Goal: Participate in discussion: Engage in conversation with other users on a specific topic

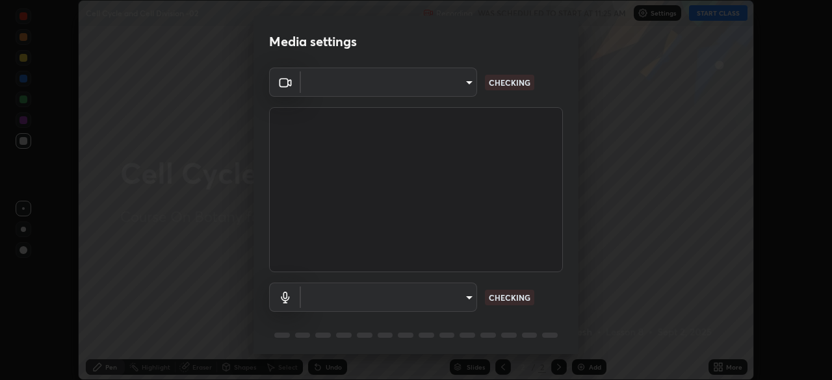
scroll to position [380, 832]
type input "b0e84f93268a6bc6c10e964920e8257ae587a14dfbb6e1f0eed47ef9ac306ae8"
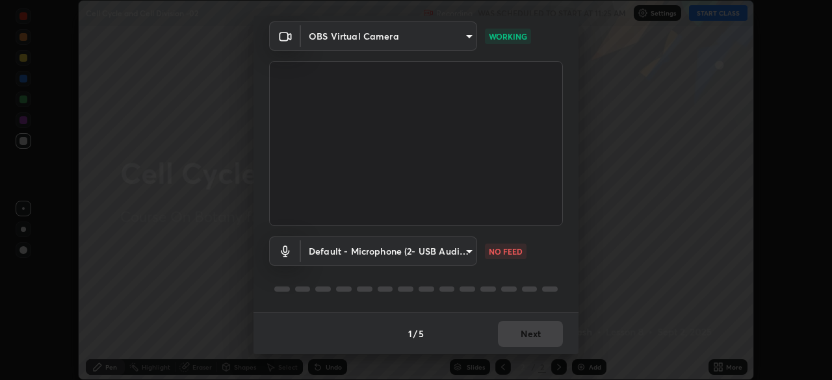
click at [469, 252] on body "Erase all Cell Cycle and Cell Division -02 Recording WAS SCHEDULED TO START AT …" at bounding box center [416, 190] width 832 height 380
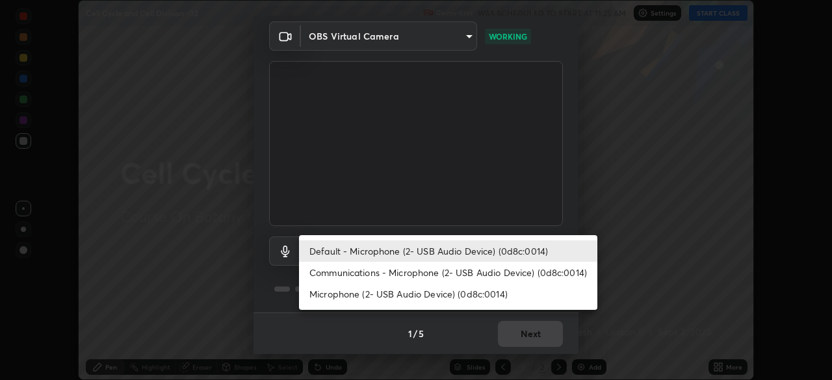
click at [467, 274] on li "Communications - Microphone (2- USB Audio Device) (0d8c:0014)" at bounding box center [448, 272] width 298 height 21
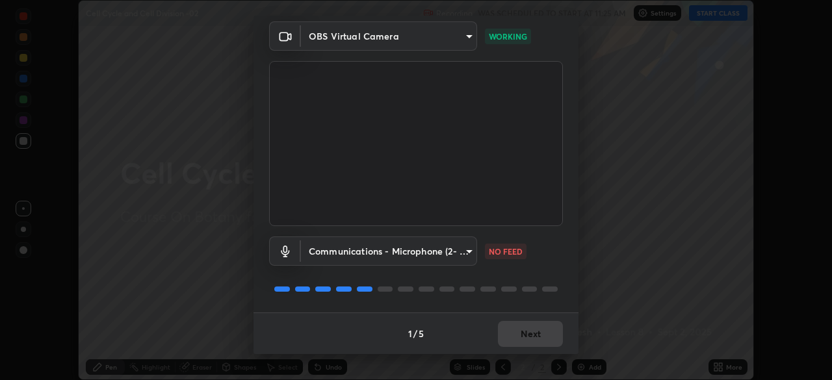
click at [468, 253] on body "Erase all Cell Cycle and Cell Division -02 Recording WAS SCHEDULED TO START AT …" at bounding box center [416, 190] width 832 height 380
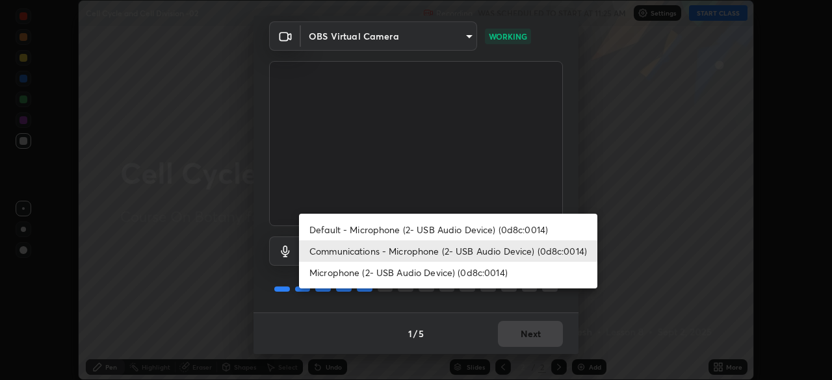
click at [475, 233] on li "Default - Microphone (2- USB Audio Device) (0d8c:0014)" at bounding box center [448, 229] width 298 height 21
type input "default"
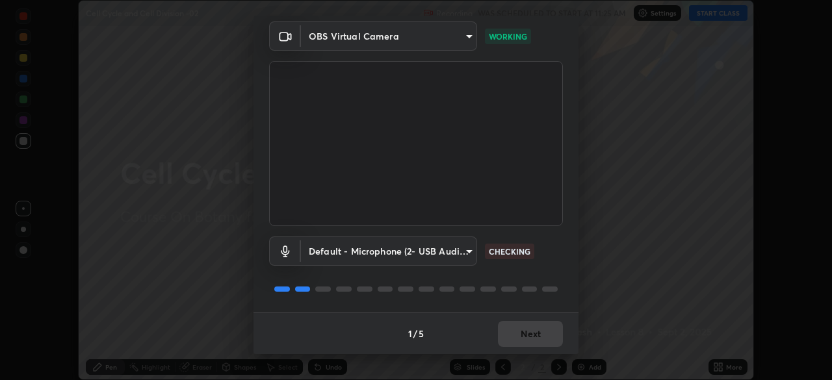
click at [565, 281] on div "OBS Virtual Camera b0e84f93268a6bc6c10e964920e8257ae587a14dfbb6e1f0eed47ef9ac30…" at bounding box center [415, 166] width 325 height 291
click at [534, 336] on button "Next" at bounding box center [530, 334] width 65 height 26
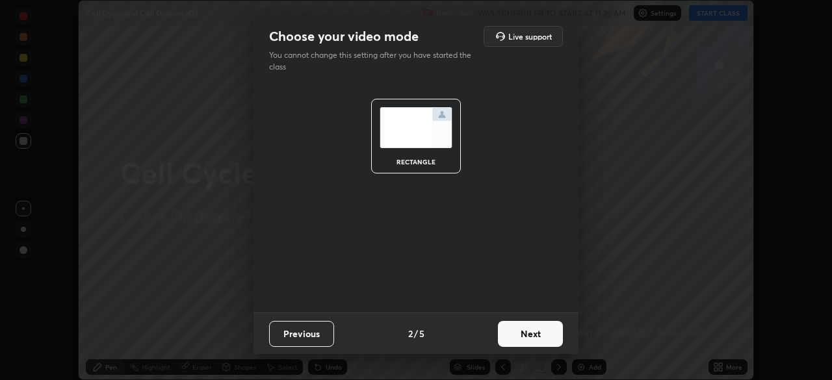
scroll to position [0, 0]
click at [538, 331] on button "Next" at bounding box center [530, 334] width 65 height 26
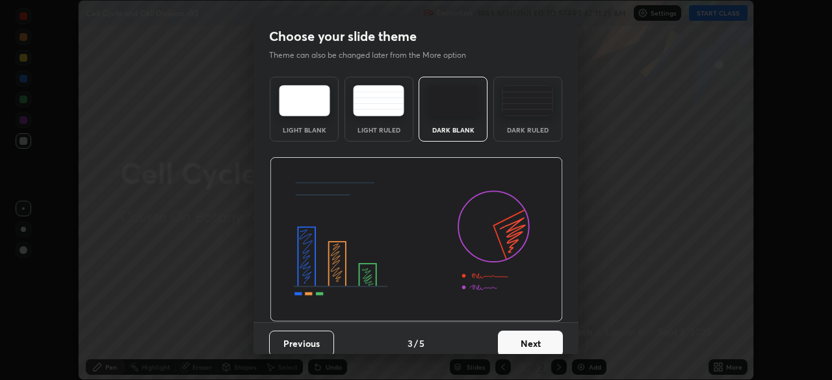
click at [532, 341] on button "Next" at bounding box center [530, 344] width 65 height 26
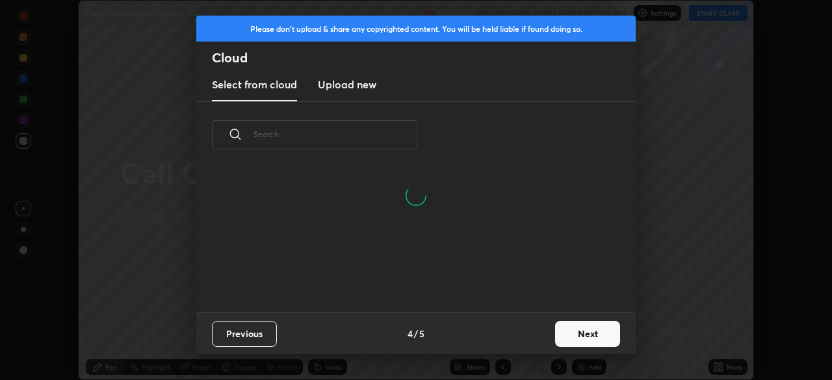
click at [571, 331] on button "Next" at bounding box center [587, 334] width 65 height 26
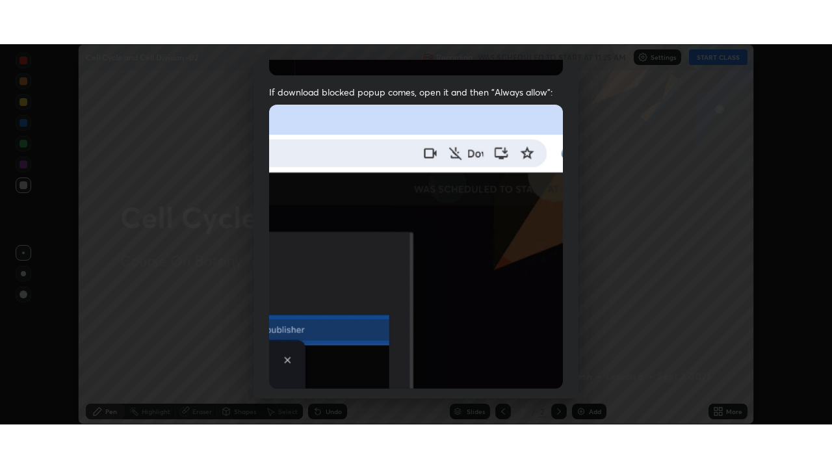
scroll to position [311, 0]
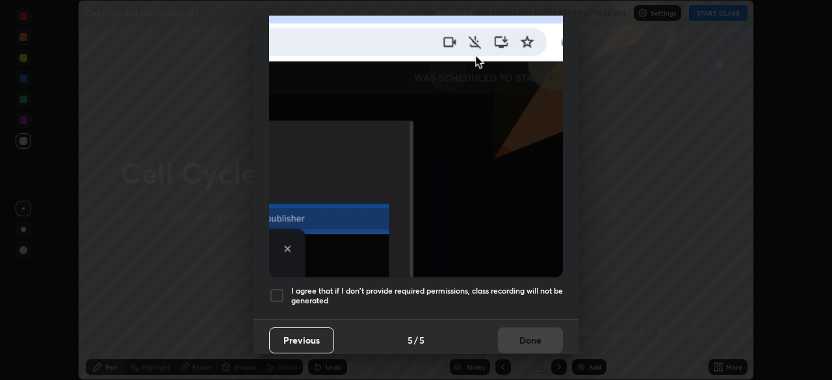
click at [279, 288] on div at bounding box center [277, 296] width 16 height 16
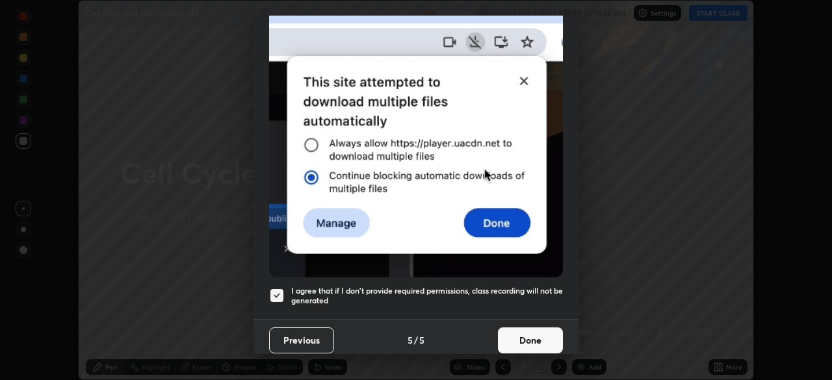
click at [522, 332] on button "Done" at bounding box center [530, 341] width 65 height 26
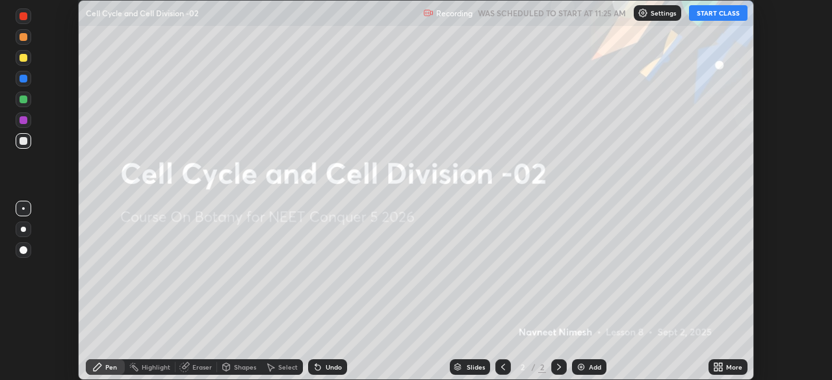
click at [720, 365] on icon at bounding box center [720, 364] width 3 height 3
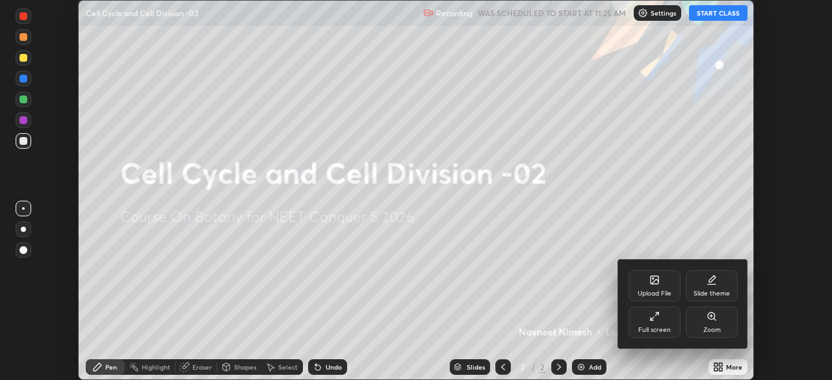
click at [658, 314] on icon at bounding box center [654, 316] width 10 height 10
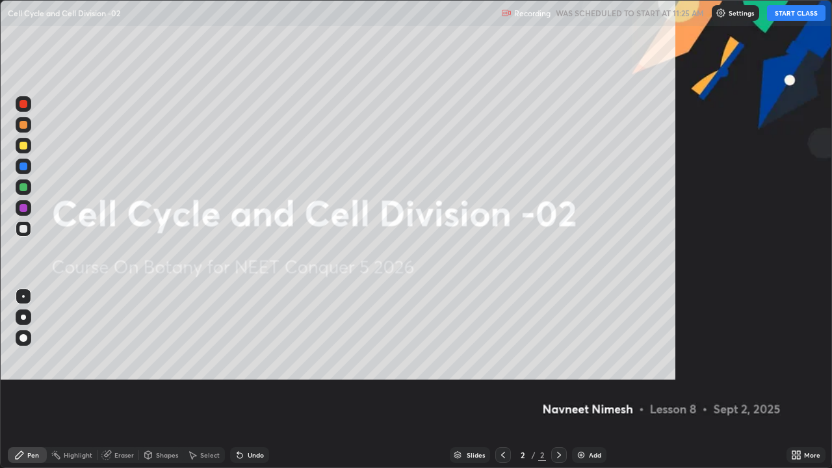
scroll to position [468, 832]
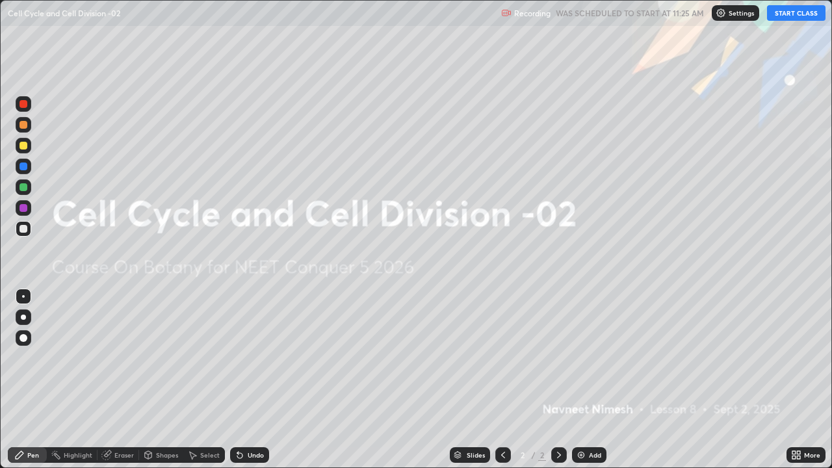
click at [781, 17] on button "START CLASS" at bounding box center [796, 13] width 58 height 16
click at [788, 18] on button "START CLASS" at bounding box center [796, 13] width 58 height 16
click at [584, 380] on img at bounding box center [581, 455] width 10 height 10
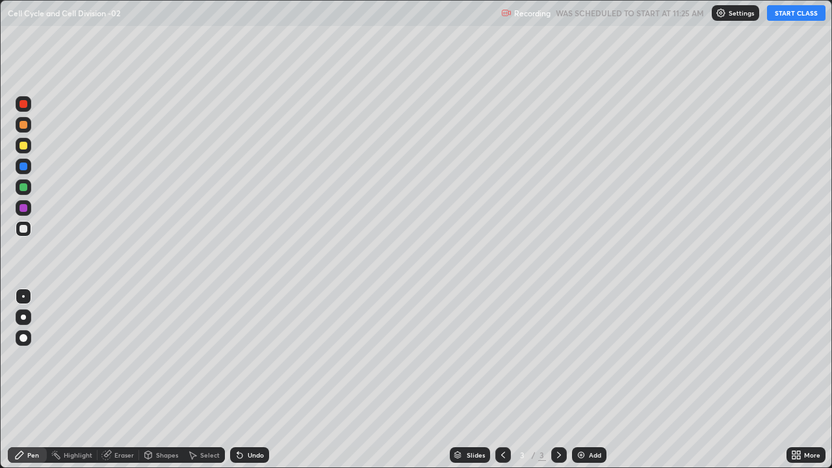
click at [782, 16] on button "START CLASS" at bounding box center [796, 13] width 58 height 16
click at [25, 146] on div at bounding box center [23, 146] width 8 height 8
click at [24, 336] on div at bounding box center [23, 338] width 8 height 8
click at [24, 229] on div at bounding box center [23, 229] width 8 height 8
click at [24, 188] on div at bounding box center [23, 187] width 8 height 8
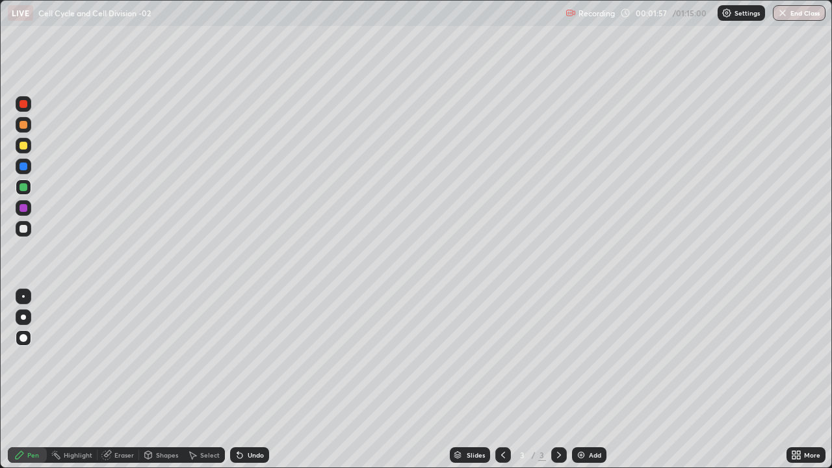
click at [25, 231] on div at bounding box center [23, 229] width 8 height 8
click at [24, 146] on div at bounding box center [23, 146] width 8 height 8
click at [24, 229] on div at bounding box center [23, 229] width 8 height 8
click at [26, 166] on div at bounding box center [23, 166] width 8 height 8
click at [248, 380] on div "Undo" at bounding box center [256, 455] width 16 height 6
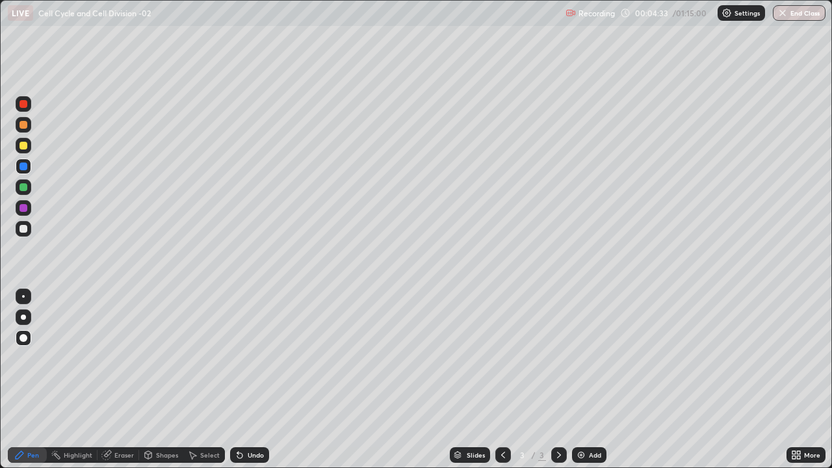
click at [24, 229] on div at bounding box center [23, 229] width 8 height 8
click at [248, 380] on div "Undo" at bounding box center [256, 455] width 16 height 6
click at [31, 170] on div at bounding box center [24, 167] width 16 height 16
click at [24, 231] on div at bounding box center [23, 229] width 8 height 8
click at [580, 380] on img at bounding box center [581, 455] width 10 height 10
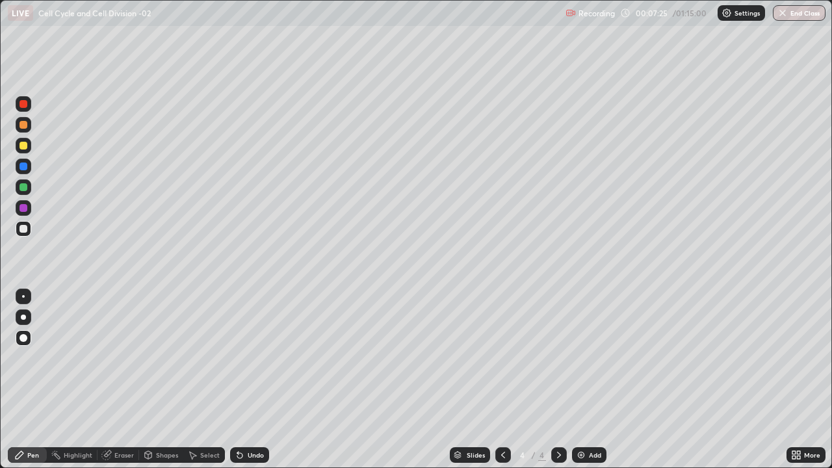
click at [25, 151] on div at bounding box center [24, 146] width 16 height 16
click at [27, 231] on div at bounding box center [23, 229] width 8 height 8
click at [27, 231] on div at bounding box center [24, 229] width 16 height 16
click at [29, 191] on div at bounding box center [24, 187] width 16 height 16
click at [25, 229] on div at bounding box center [23, 229] width 8 height 8
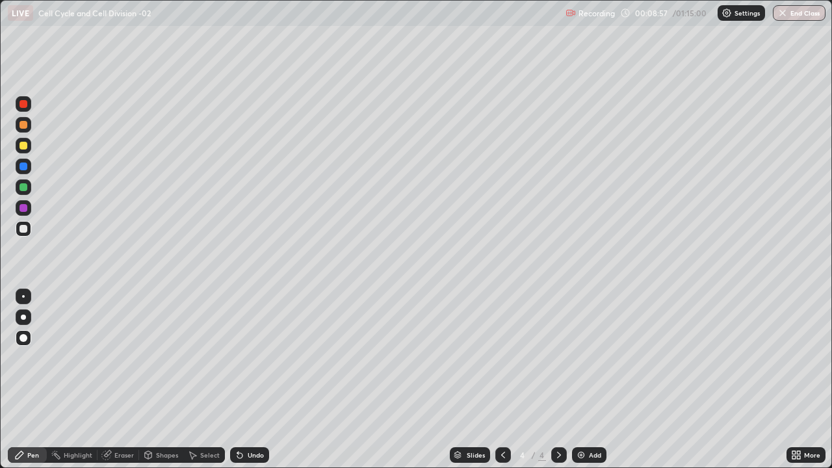
click at [24, 230] on div at bounding box center [23, 229] width 8 height 8
click at [23, 167] on div at bounding box center [23, 166] width 8 height 8
click at [21, 229] on div at bounding box center [23, 229] width 8 height 8
click at [25, 168] on div at bounding box center [23, 166] width 8 height 8
click at [25, 210] on div at bounding box center [23, 208] width 8 height 8
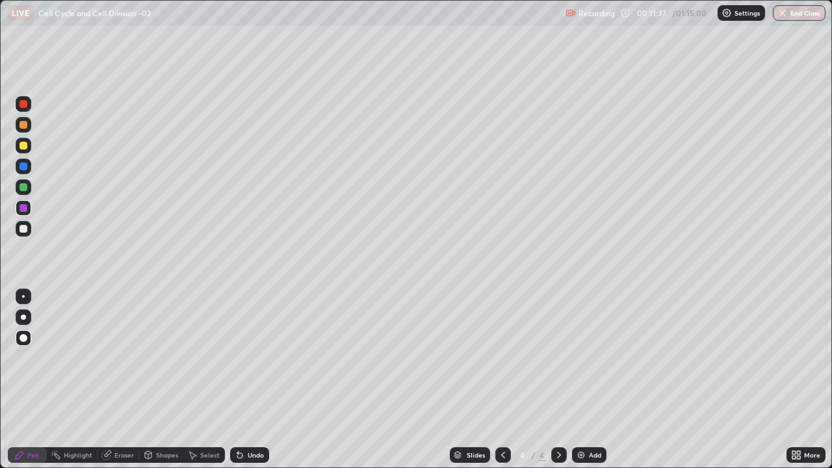
click at [26, 230] on div at bounding box center [23, 229] width 8 height 8
click at [252, 380] on div "Undo" at bounding box center [249, 455] width 39 height 16
click at [585, 380] on div "Add" at bounding box center [589, 455] width 34 height 16
click at [502, 380] on icon at bounding box center [503, 455] width 10 height 10
click at [558, 380] on icon at bounding box center [559, 455] width 10 height 10
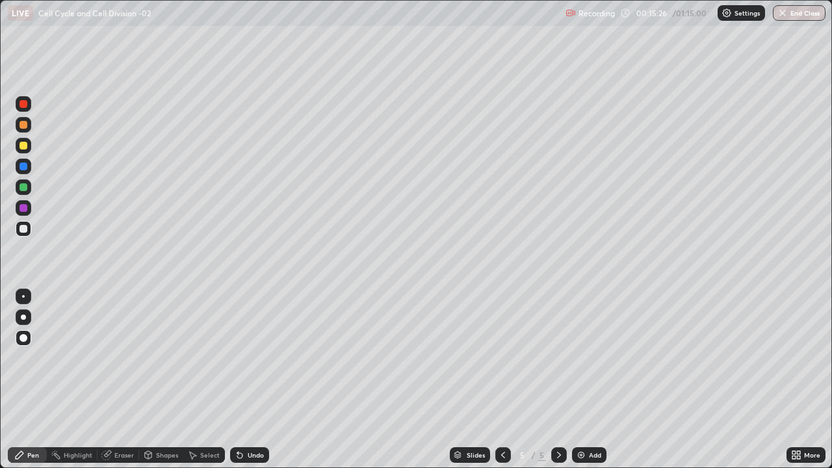
click at [23, 188] on div at bounding box center [23, 187] width 8 height 8
click at [25, 229] on div at bounding box center [23, 229] width 8 height 8
click at [242, 380] on div "Undo" at bounding box center [249, 455] width 39 height 16
click at [244, 380] on div "Undo" at bounding box center [249, 455] width 39 height 16
click at [246, 380] on div "Undo" at bounding box center [249, 455] width 39 height 16
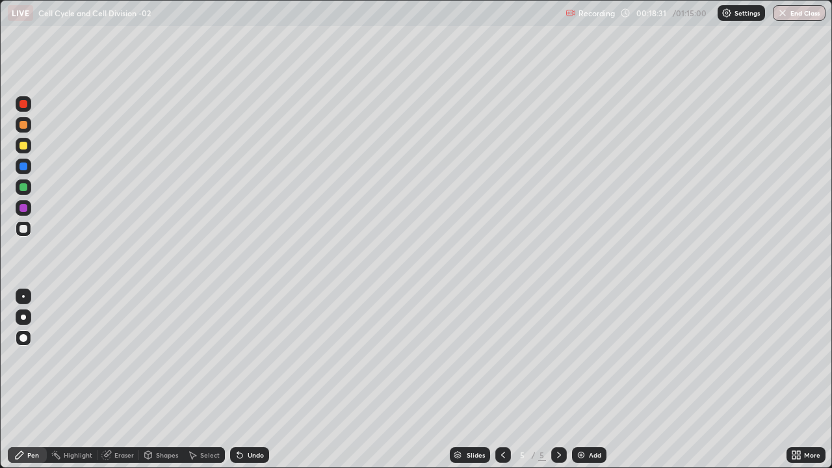
click at [248, 380] on div "Undo" at bounding box center [249, 455] width 39 height 16
click at [25, 149] on div at bounding box center [23, 146] width 8 height 8
click at [164, 380] on div "Shapes" at bounding box center [167, 455] width 22 height 6
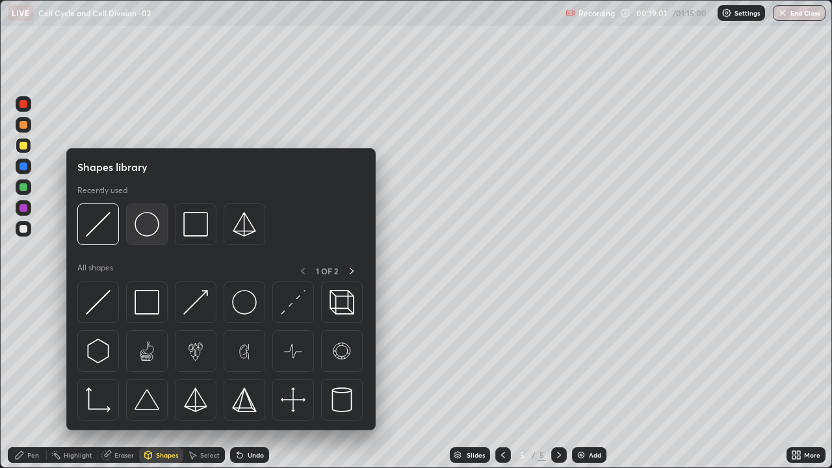
click at [149, 227] on img at bounding box center [147, 224] width 25 height 25
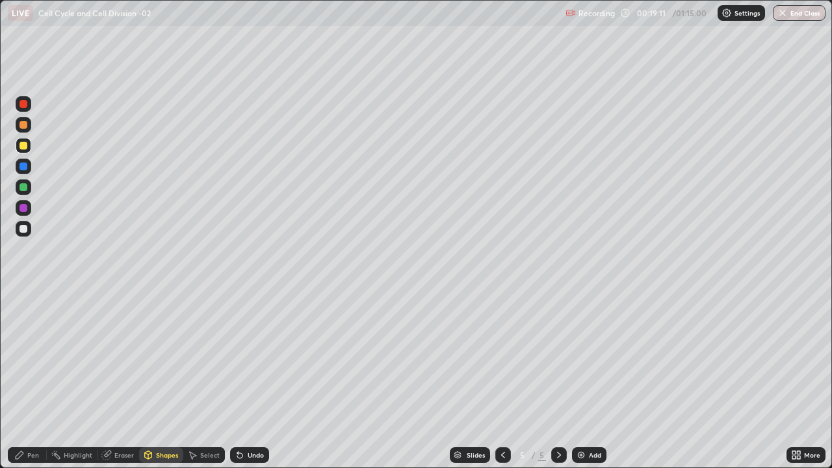
click at [23, 211] on div at bounding box center [23, 208] width 8 height 8
click at [24, 150] on div at bounding box center [24, 146] width 16 height 16
click at [25, 207] on div at bounding box center [23, 208] width 8 height 8
click at [22, 145] on div at bounding box center [23, 146] width 8 height 8
click at [24, 208] on div at bounding box center [23, 208] width 8 height 8
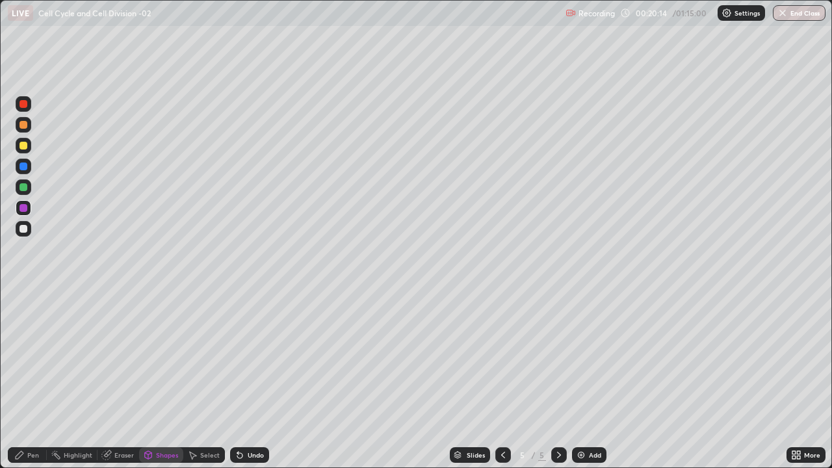
click at [28, 228] on div at bounding box center [24, 229] width 16 height 16
click at [23, 169] on div at bounding box center [23, 166] width 8 height 8
click at [25, 190] on div at bounding box center [23, 187] width 8 height 8
click at [33, 380] on div "Pen" at bounding box center [33, 455] width 12 height 6
click at [25, 211] on div at bounding box center [23, 208] width 8 height 8
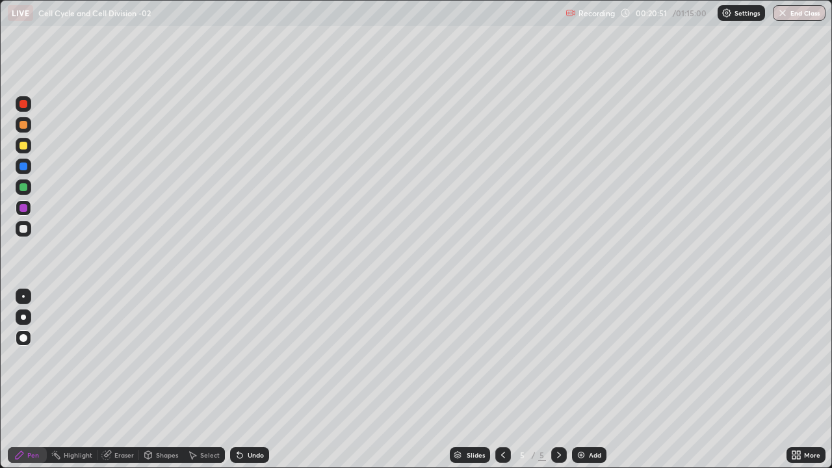
click at [27, 169] on div at bounding box center [24, 167] width 16 height 16
click at [584, 380] on img at bounding box center [581, 455] width 10 height 10
click at [27, 209] on div at bounding box center [23, 208] width 8 height 8
click at [24, 229] on div at bounding box center [23, 229] width 8 height 8
click at [27, 187] on div at bounding box center [23, 187] width 8 height 8
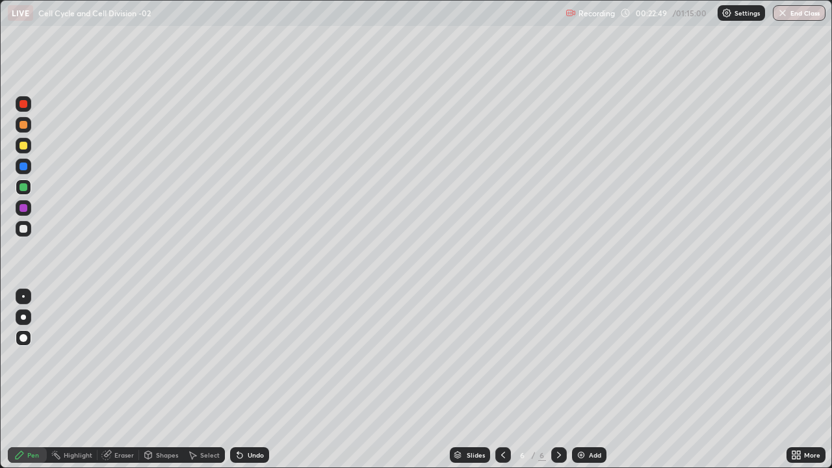
click at [26, 231] on div at bounding box center [23, 229] width 8 height 8
click at [23, 148] on div at bounding box center [23, 146] width 8 height 8
click at [25, 131] on div at bounding box center [24, 125] width 16 height 16
click at [166, 380] on div "Shapes" at bounding box center [167, 455] width 22 height 6
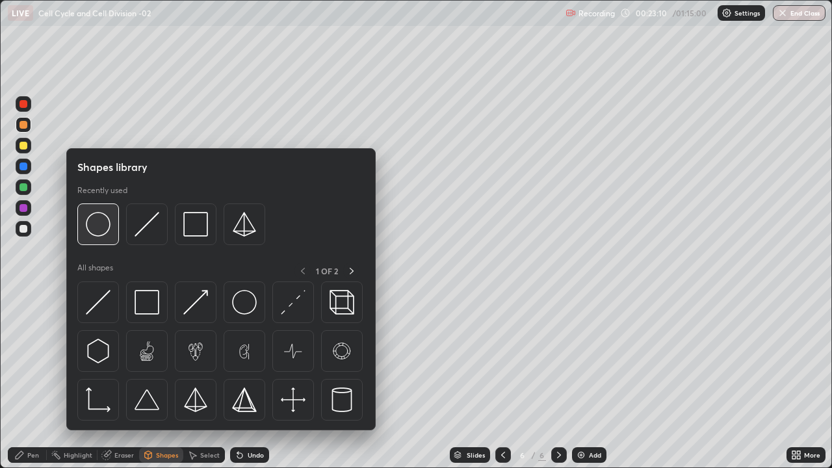
click at [101, 228] on img at bounding box center [98, 224] width 25 height 25
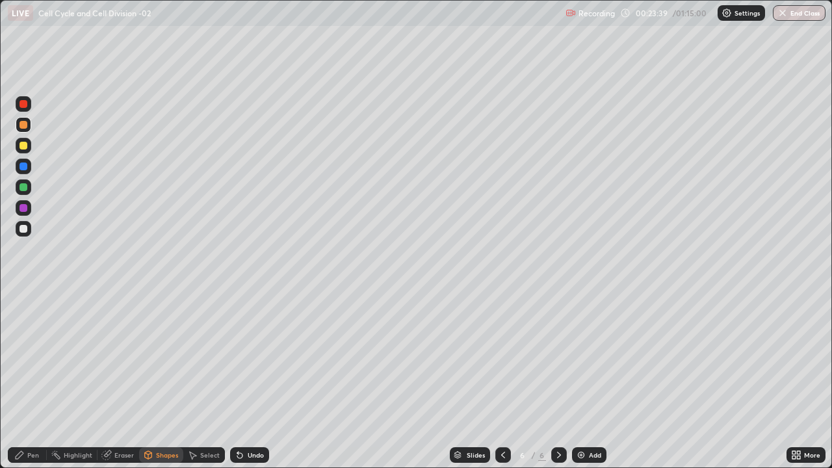
click at [25, 209] on div at bounding box center [23, 208] width 8 height 8
click at [238, 380] on icon at bounding box center [239, 455] width 5 height 5
click at [38, 380] on div "Pen" at bounding box center [33, 455] width 12 height 6
click at [25, 151] on div at bounding box center [24, 146] width 16 height 16
click at [28, 188] on div at bounding box center [24, 187] width 16 height 16
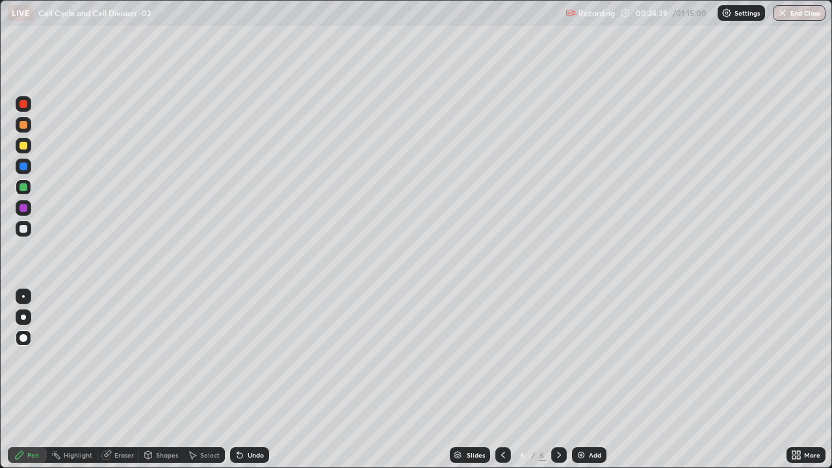
click at [243, 380] on div "Undo" at bounding box center [249, 455] width 39 height 16
click at [24, 229] on div at bounding box center [23, 229] width 8 height 8
click at [119, 380] on div "Eraser" at bounding box center [123, 455] width 19 height 6
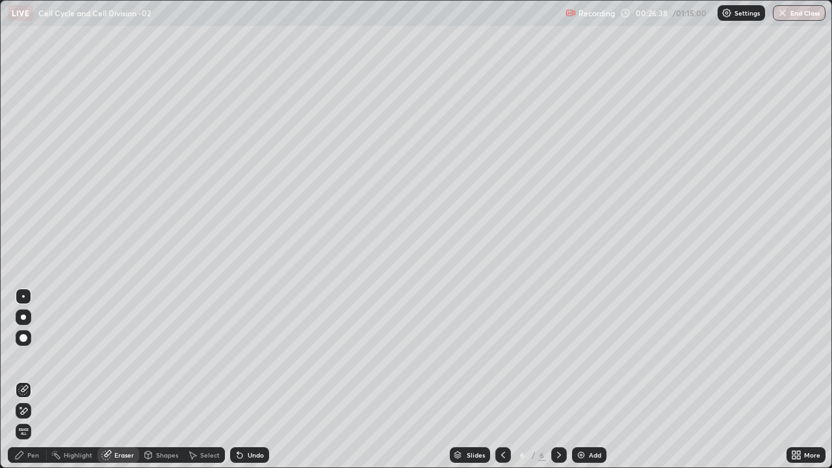
click at [36, 380] on div "Pen" at bounding box center [33, 455] width 12 height 6
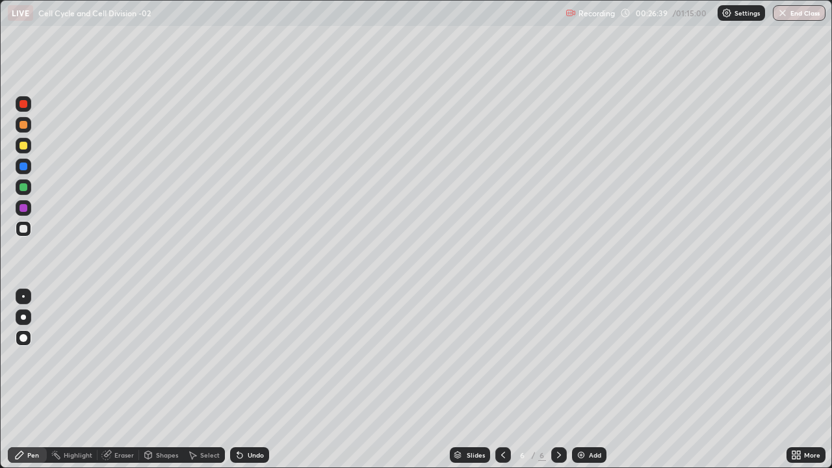
click at [26, 169] on div at bounding box center [23, 166] width 8 height 8
click at [30, 231] on div at bounding box center [24, 229] width 16 height 16
click at [23, 125] on div at bounding box center [23, 125] width 8 height 8
click at [29, 230] on div at bounding box center [24, 229] width 16 height 16
click at [583, 380] on img at bounding box center [581, 455] width 10 height 10
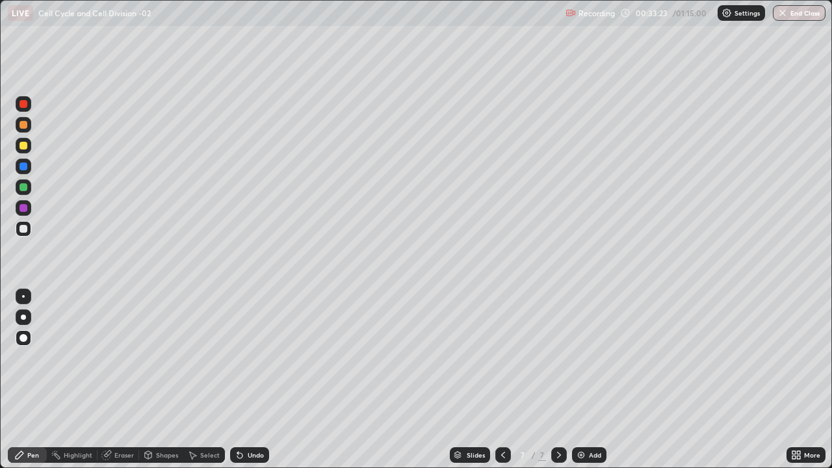
click at [23, 146] on div at bounding box center [23, 146] width 8 height 8
click at [29, 127] on div at bounding box center [24, 125] width 16 height 16
click at [162, 380] on div "Shapes" at bounding box center [167, 455] width 22 height 6
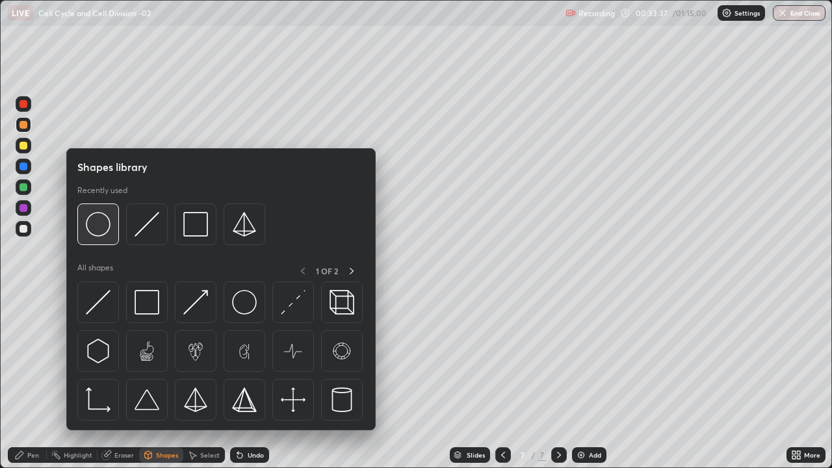
click at [101, 228] on img at bounding box center [98, 224] width 25 height 25
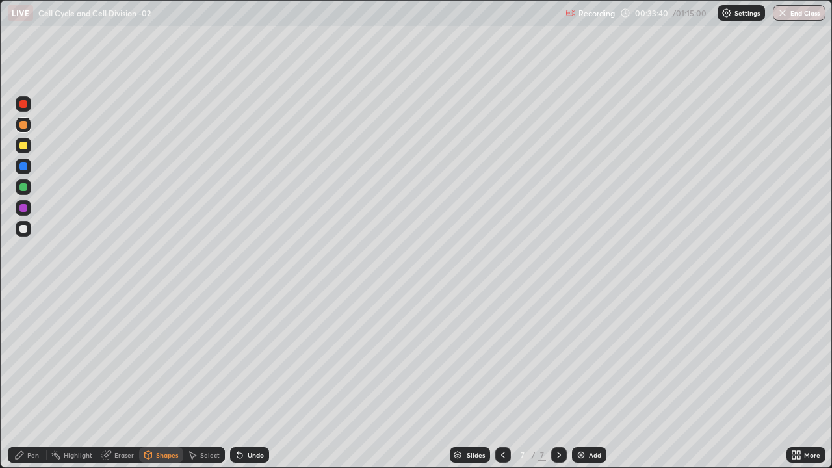
click at [28, 231] on div at bounding box center [24, 229] width 16 height 16
click at [28, 125] on div at bounding box center [24, 125] width 16 height 16
click at [25, 231] on div at bounding box center [23, 229] width 8 height 8
click at [26, 209] on div at bounding box center [23, 208] width 8 height 8
click at [25, 229] on div at bounding box center [23, 229] width 8 height 8
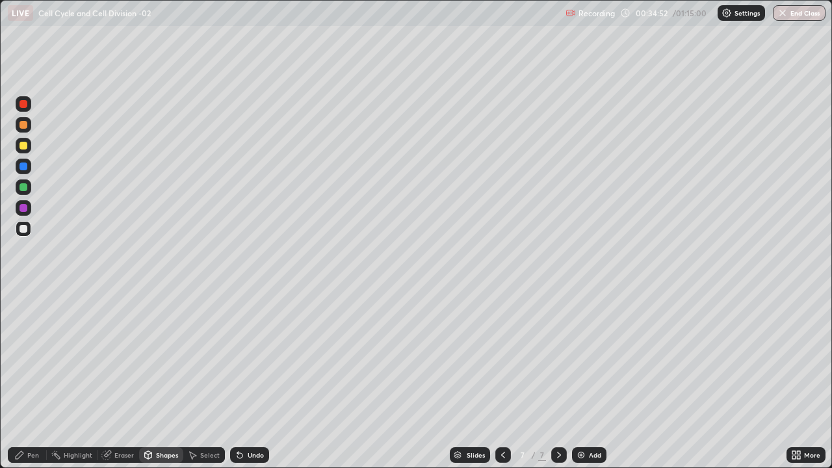
click at [235, 380] on icon at bounding box center [240, 455] width 10 height 10
click at [40, 380] on div "Pen" at bounding box center [27, 455] width 39 height 16
click at [238, 380] on icon at bounding box center [239, 455] width 5 height 5
click at [24, 187] on div at bounding box center [23, 187] width 8 height 8
click at [25, 168] on div at bounding box center [23, 166] width 8 height 8
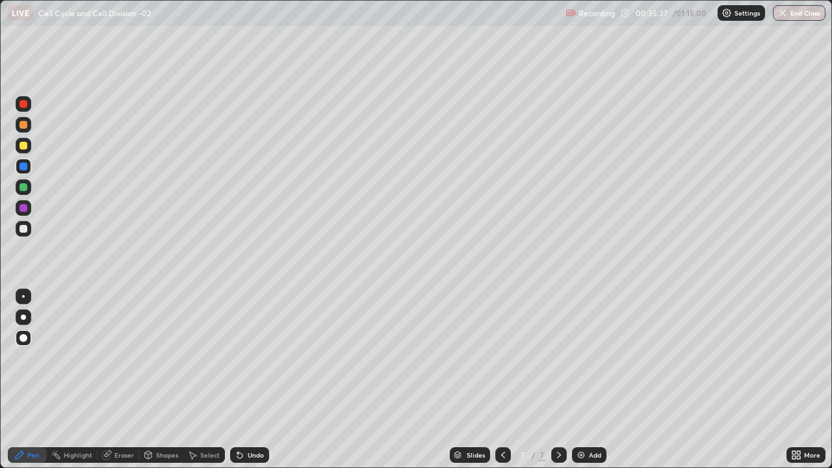
click at [24, 166] on div at bounding box center [23, 166] width 8 height 8
click at [238, 380] on icon at bounding box center [239, 455] width 5 height 5
click at [27, 211] on div at bounding box center [23, 208] width 8 height 8
click at [23, 230] on div at bounding box center [23, 229] width 8 height 8
click at [25, 209] on div at bounding box center [23, 208] width 8 height 8
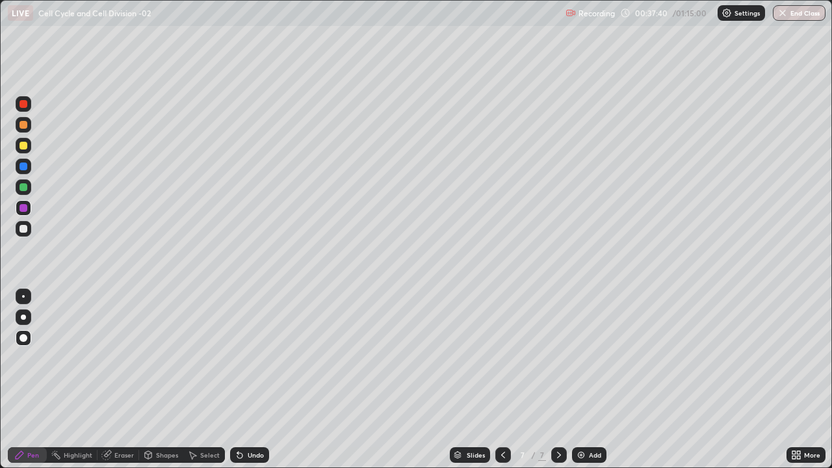
click at [27, 190] on div at bounding box center [24, 187] width 16 height 16
click at [25, 213] on div at bounding box center [24, 208] width 16 height 16
click at [25, 123] on div at bounding box center [23, 125] width 8 height 8
click at [163, 380] on div "Shapes" at bounding box center [167, 455] width 22 height 6
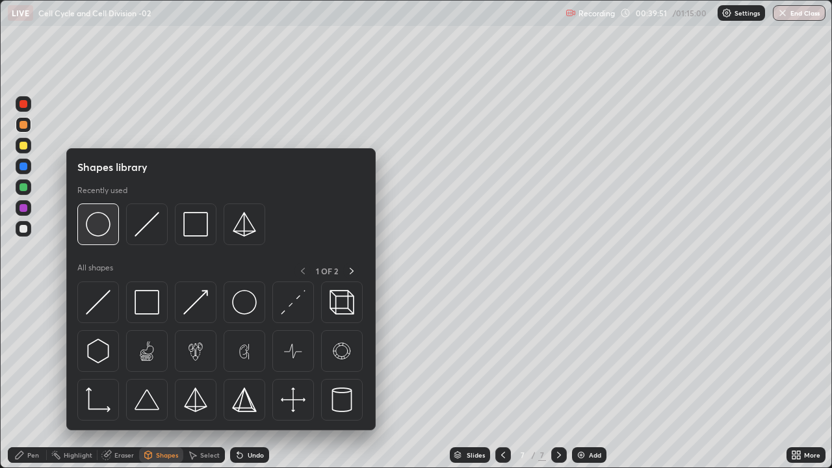
click at [104, 230] on img at bounding box center [98, 224] width 25 height 25
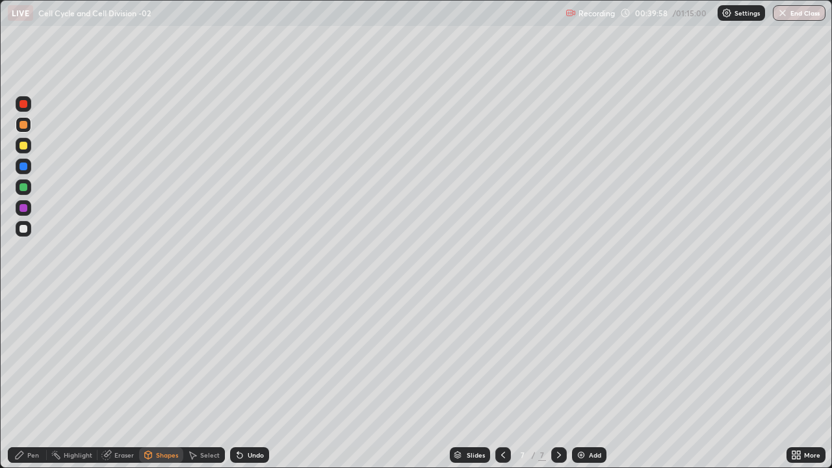
click at [248, 380] on div "Undo" at bounding box center [256, 455] width 16 height 6
click at [237, 380] on icon at bounding box center [237, 452] width 1 height 1
click at [25, 188] on div at bounding box center [23, 187] width 8 height 8
click at [237, 380] on icon at bounding box center [237, 452] width 1 height 1
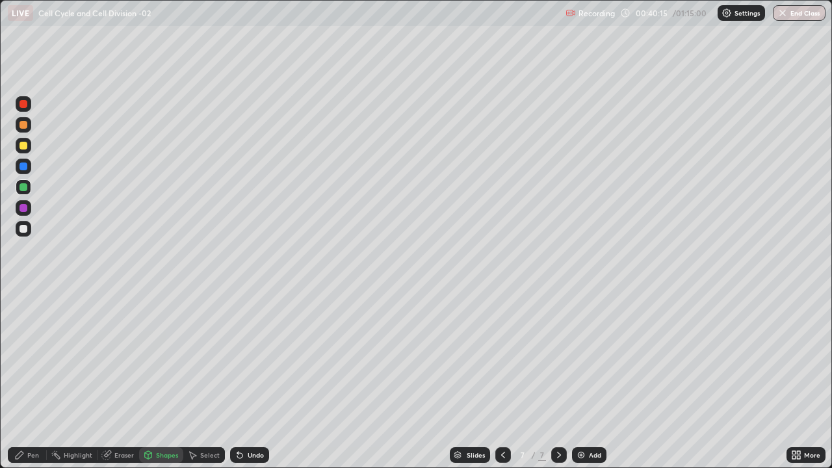
click at [27, 213] on div at bounding box center [24, 208] width 16 height 16
click at [244, 380] on div "Undo" at bounding box center [249, 455] width 39 height 16
click at [41, 380] on div "Pen" at bounding box center [27, 455] width 39 height 16
click at [24, 208] on div at bounding box center [23, 208] width 8 height 8
click at [24, 125] on div at bounding box center [23, 125] width 8 height 8
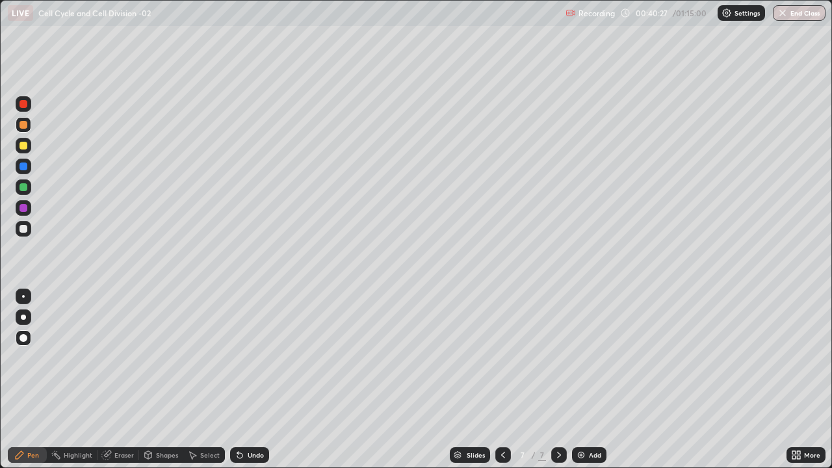
click at [165, 380] on div "Shapes" at bounding box center [161, 455] width 44 height 16
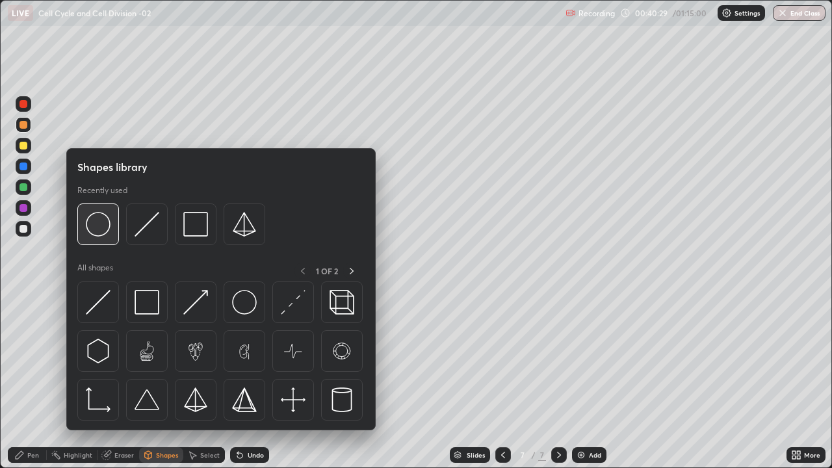
click at [106, 224] on img at bounding box center [98, 224] width 25 height 25
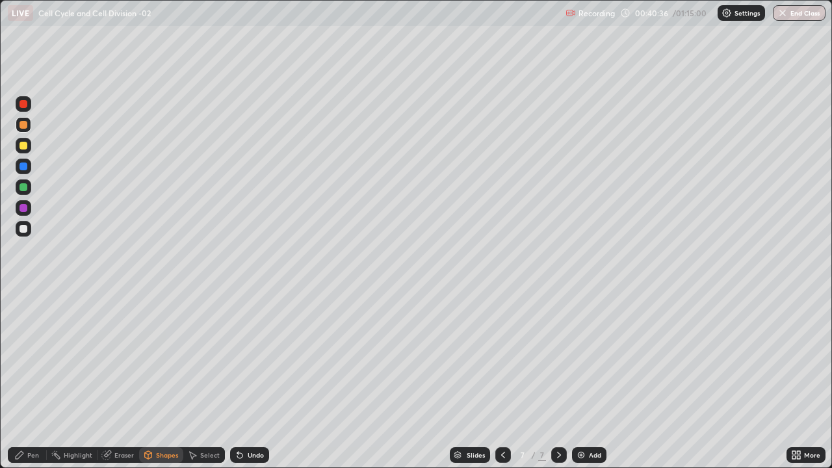
click at [36, 380] on div "Pen" at bounding box center [27, 455] width 39 height 16
click at [23, 188] on div at bounding box center [23, 187] width 8 height 8
click at [22, 167] on div at bounding box center [23, 166] width 8 height 8
click at [25, 211] on div at bounding box center [23, 208] width 8 height 8
click at [25, 230] on div at bounding box center [23, 229] width 8 height 8
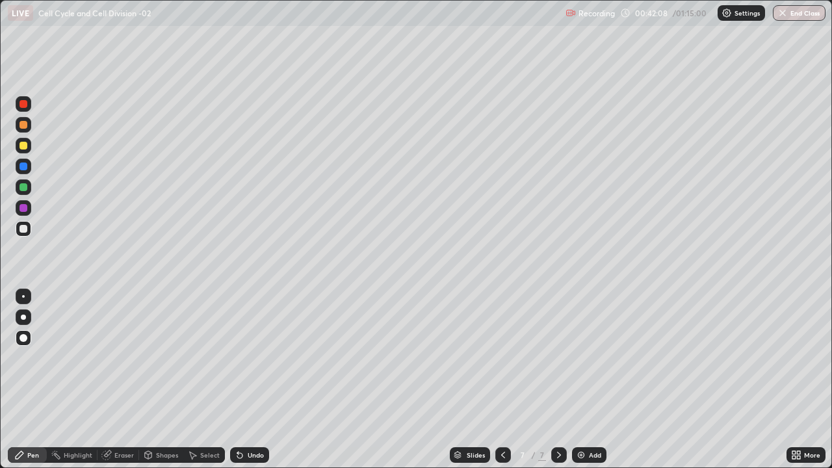
click at [25, 213] on div at bounding box center [24, 208] width 16 height 16
click at [21, 230] on div at bounding box center [23, 229] width 8 height 8
click at [585, 380] on div "Add" at bounding box center [589, 455] width 34 height 16
click at [23, 128] on div at bounding box center [23, 125] width 8 height 8
click at [23, 149] on div at bounding box center [23, 146] width 8 height 8
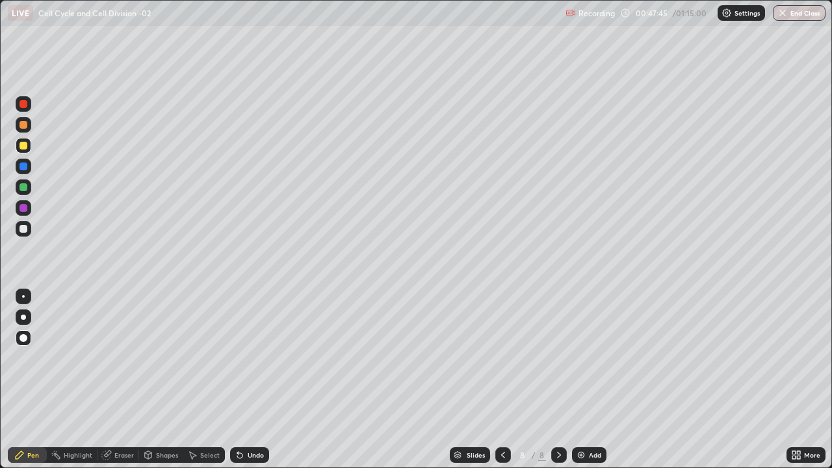
click at [165, 380] on div "Shapes" at bounding box center [167, 455] width 22 height 6
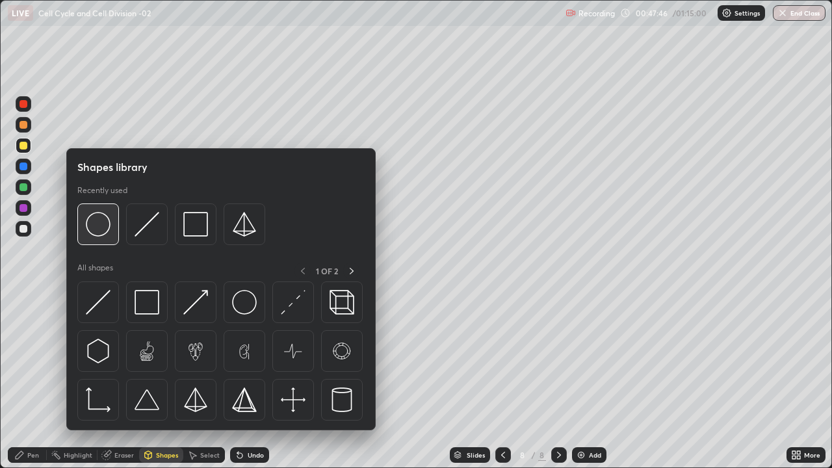
click at [100, 227] on img at bounding box center [98, 224] width 25 height 25
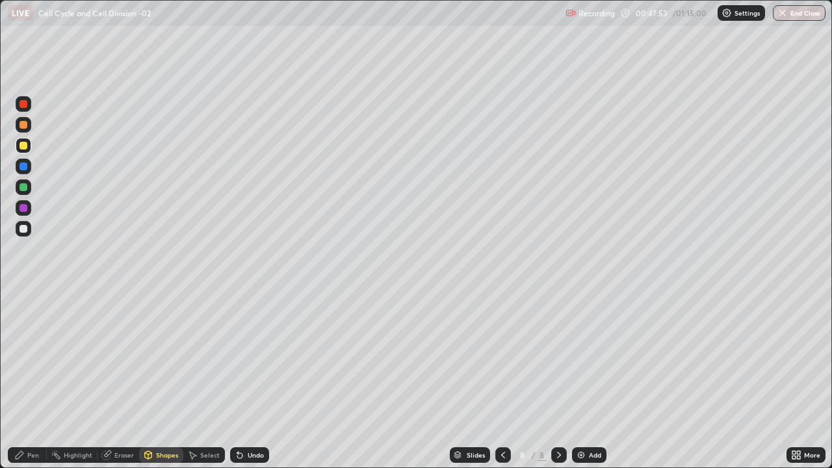
click at [25, 231] on div at bounding box center [23, 229] width 8 height 8
click at [22, 210] on div at bounding box center [23, 208] width 8 height 8
click at [238, 380] on icon at bounding box center [239, 455] width 5 height 5
click at [36, 380] on div "Pen" at bounding box center [33, 455] width 12 height 6
click at [239, 380] on icon at bounding box center [240, 455] width 10 height 10
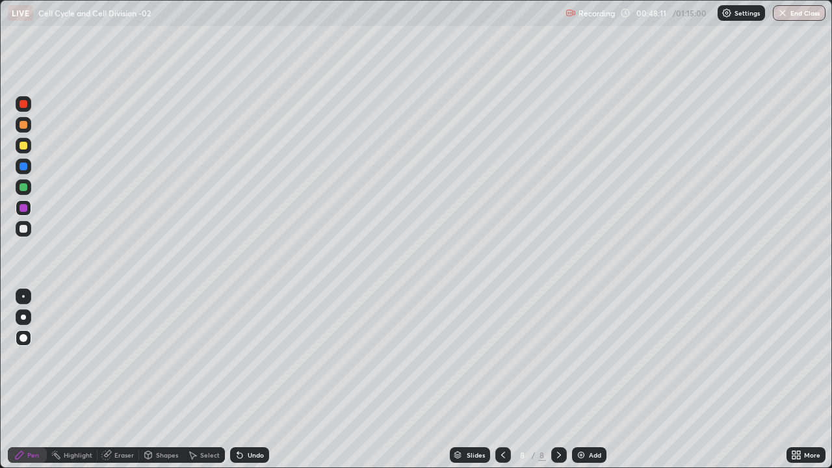
click at [237, 380] on icon at bounding box center [239, 455] width 5 height 5
click at [24, 189] on div at bounding box center [23, 187] width 8 height 8
click at [27, 168] on div at bounding box center [23, 166] width 8 height 8
click at [26, 209] on div at bounding box center [23, 208] width 8 height 8
click at [502, 380] on icon at bounding box center [503, 455] width 10 height 10
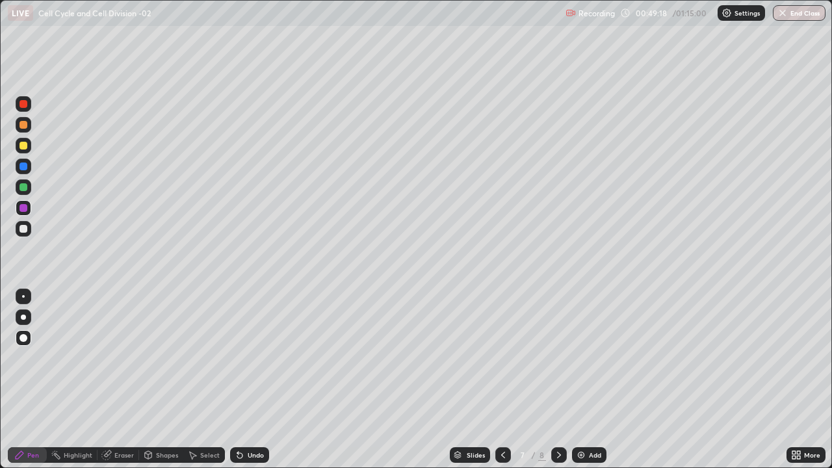
click at [558, 380] on icon at bounding box center [559, 455] width 10 height 10
click at [500, 380] on icon at bounding box center [503, 455] width 10 height 10
click at [558, 380] on icon at bounding box center [559, 455] width 10 height 10
click at [26, 230] on div at bounding box center [23, 229] width 8 height 8
click at [246, 380] on div "Undo" at bounding box center [249, 455] width 39 height 16
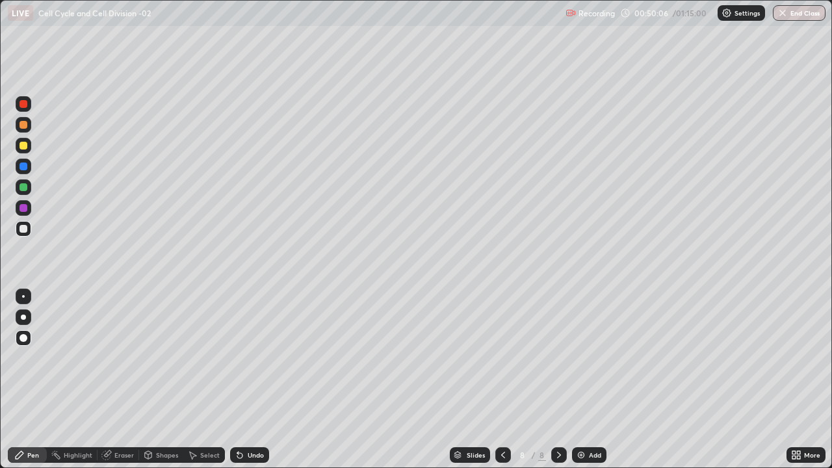
click at [244, 380] on div "Undo" at bounding box center [249, 455] width 39 height 16
click at [26, 127] on div at bounding box center [23, 125] width 8 height 8
click at [24, 229] on div at bounding box center [23, 229] width 8 height 8
click at [22, 127] on div at bounding box center [23, 125] width 8 height 8
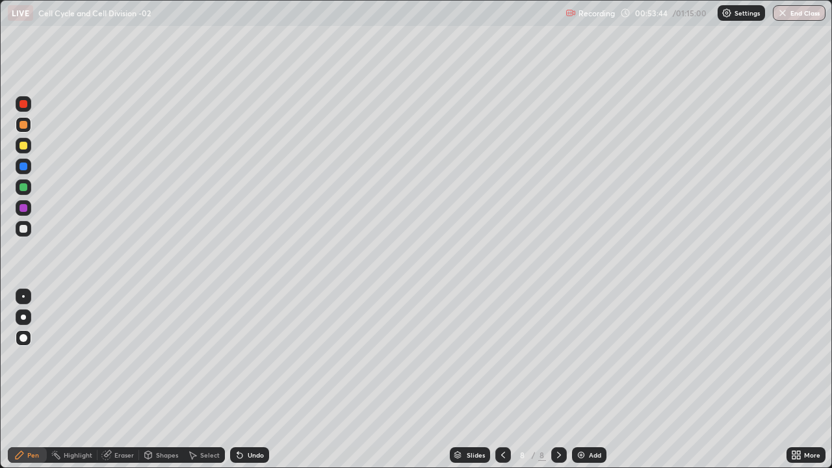
click at [163, 380] on div "Shapes" at bounding box center [167, 455] width 22 height 6
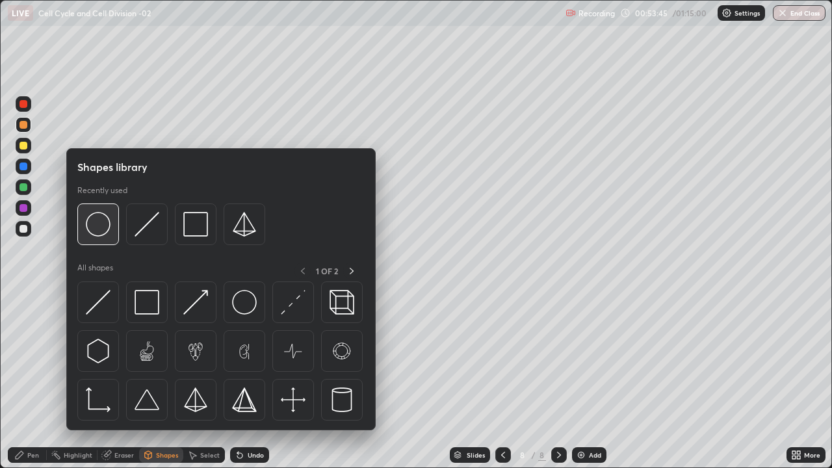
click at [105, 227] on img at bounding box center [98, 224] width 25 height 25
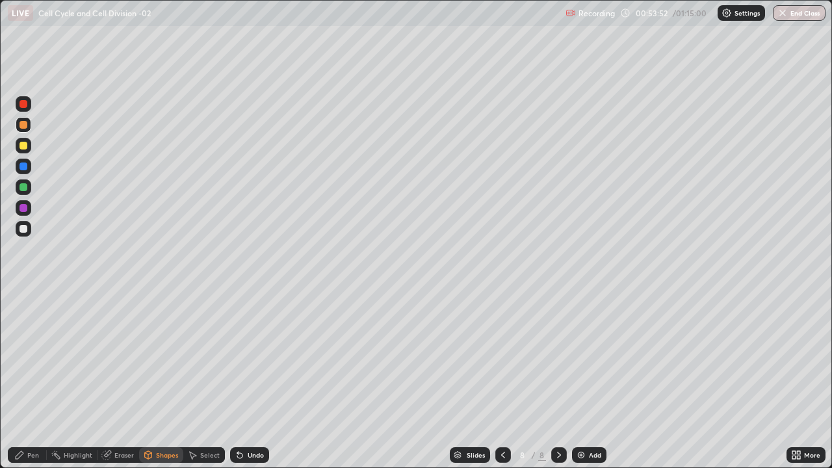
click at [25, 189] on div at bounding box center [23, 187] width 8 height 8
click at [33, 380] on div "Pen" at bounding box center [33, 455] width 12 height 6
click at [24, 167] on div at bounding box center [23, 166] width 8 height 8
click at [237, 380] on icon at bounding box center [237, 452] width 1 height 1
click at [25, 208] on div at bounding box center [23, 208] width 8 height 8
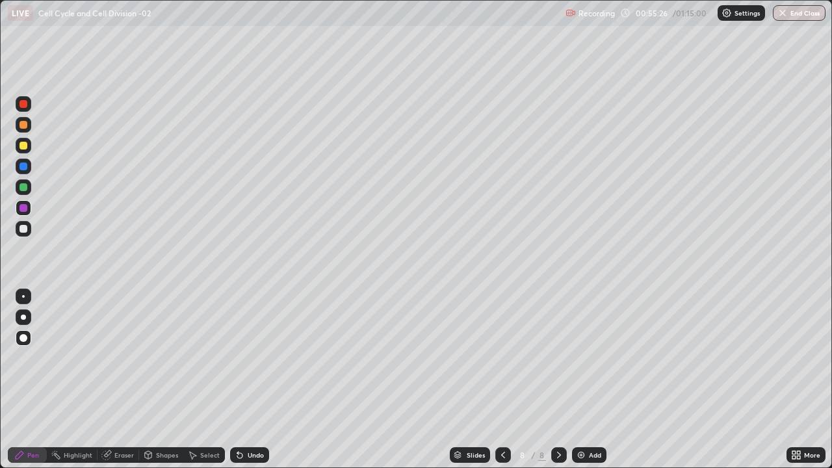
click at [237, 380] on icon at bounding box center [237, 452] width 1 height 1
click at [23, 230] on div at bounding box center [23, 229] width 8 height 8
click at [237, 380] on icon at bounding box center [239, 455] width 5 height 5
click at [237, 380] on icon at bounding box center [237, 452] width 1 height 1
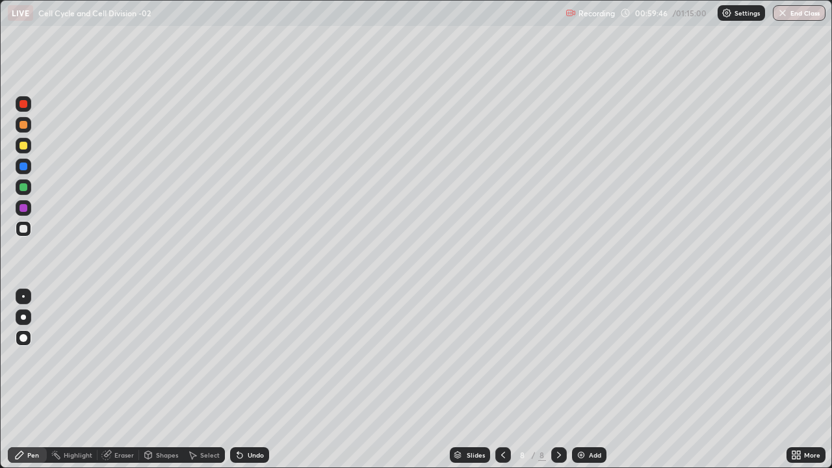
click at [230, 380] on div "Undo" at bounding box center [249, 455] width 39 height 16
click at [586, 380] on div "Add" at bounding box center [589, 455] width 34 height 16
click at [23, 171] on div at bounding box center [24, 167] width 16 height 16
click at [24, 208] on div at bounding box center [23, 208] width 8 height 8
click at [26, 229] on div at bounding box center [23, 229] width 8 height 8
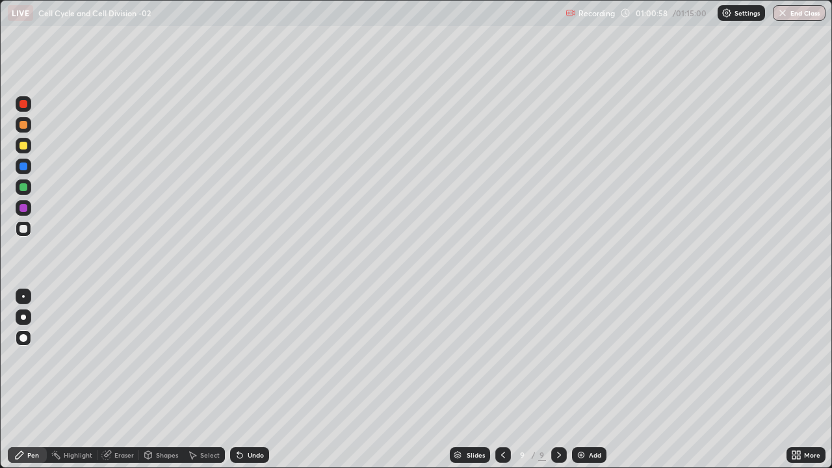
click at [237, 380] on icon at bounding box center [237, 452] width 1 height 1
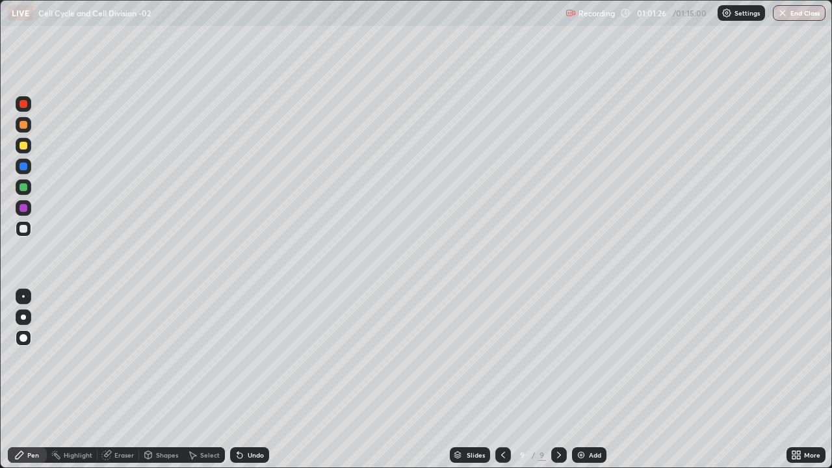
click at [25, 126] on div at bounding box center [23, 125] width 8 height 8
click at [165, 380] on div "Shapes" at bounding box center [167, 455] width 22 height 6
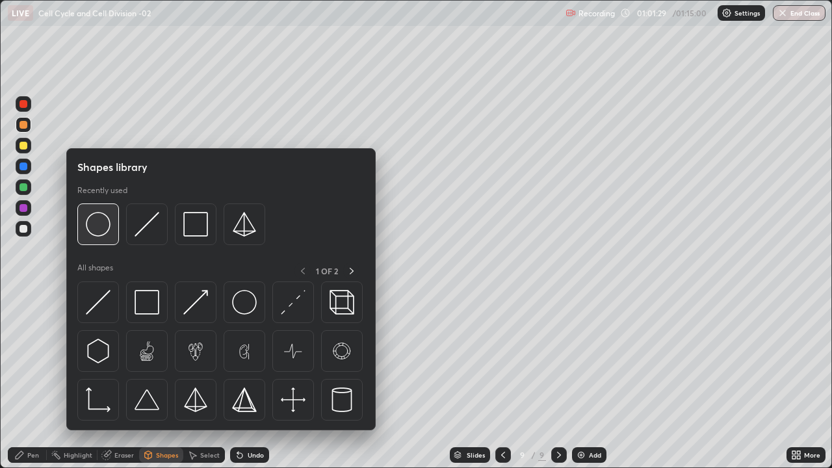
click at [106, 229] on img at bounding box center [98, 224] width 25 height 25
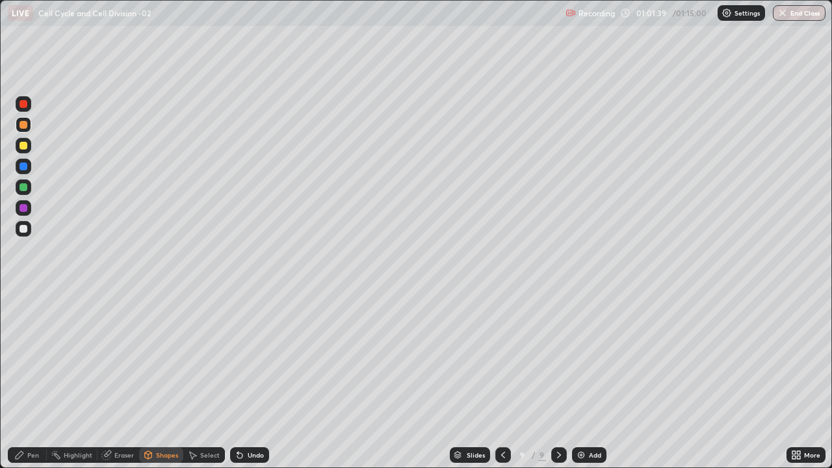
click at [38, 380] on div "Pen" at bounding box center [27, 455] width 39 height 16
click at [24, 211] on div at bounding box center [23, 208] width 8 height 8
click at [25, 189] on div at bounding box center [23, 187] width 8 height 8
click at [25, 231] on div at bounding box center [23, 229] width 8 height 8
click at [25, 127] on div at bounding box center [23, 125] width 8 height 8
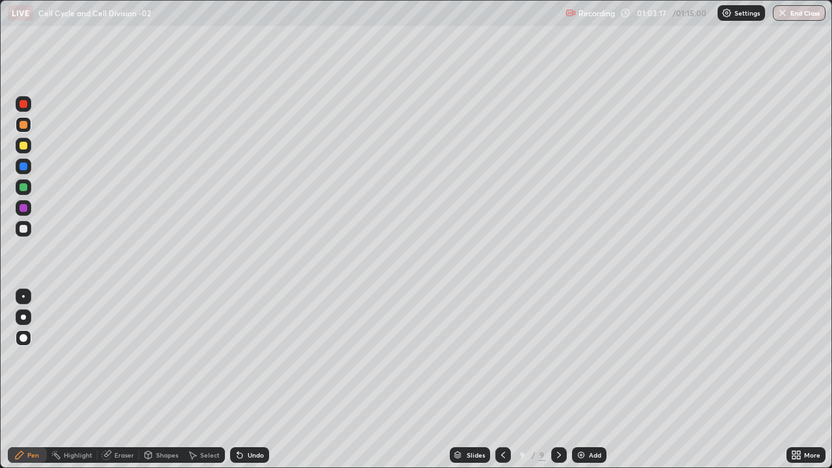
click at [23, 188] on div at bounding box center [23, 187] width 8 height 8
click at [24, 229] on div at bounding box center [23, 229] width 8 height 8
click at [22, 209] on div at bounding box center [23, 208] width 8 height 8
click at [23, 229] on div at bounding box center [23, 229] width 8 height 8
click at [23, 127] on div at bounding box center [23, 125] width 8 height 8
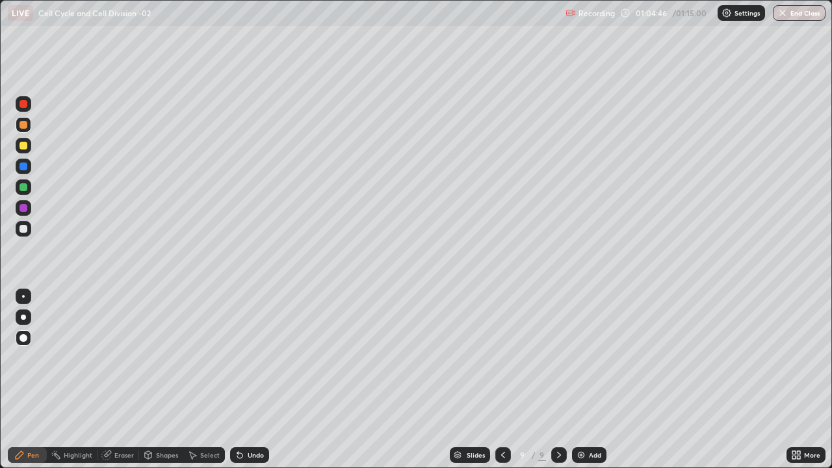
click at [24, 208] on div at bounding box center [23, 208] width 8 height 8
click at [244, 380] on div "Undo" at bounding box center [249, 455] width 39 height 16
click at [25, 231] on div at bounding box center [23, 229] width 8 height 8
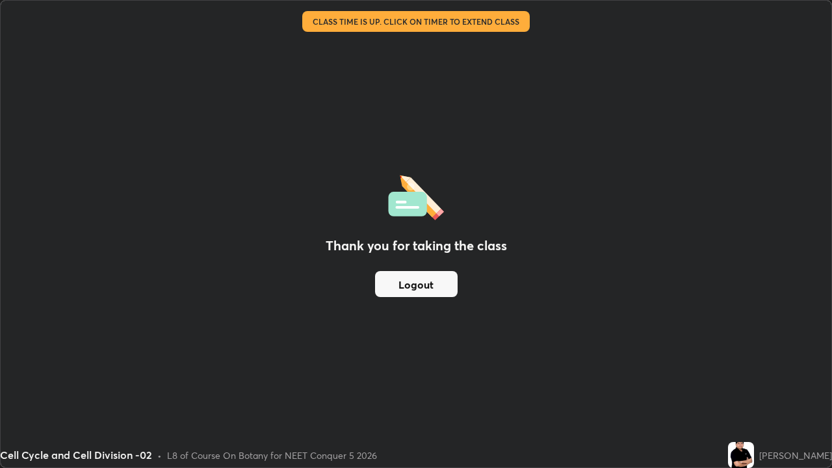
click at [408, 285] on button "Logout" at bounding box center [416, 284] width 83 height 26
